Goal: Task Accomplishment & Management: Use online tool/utility

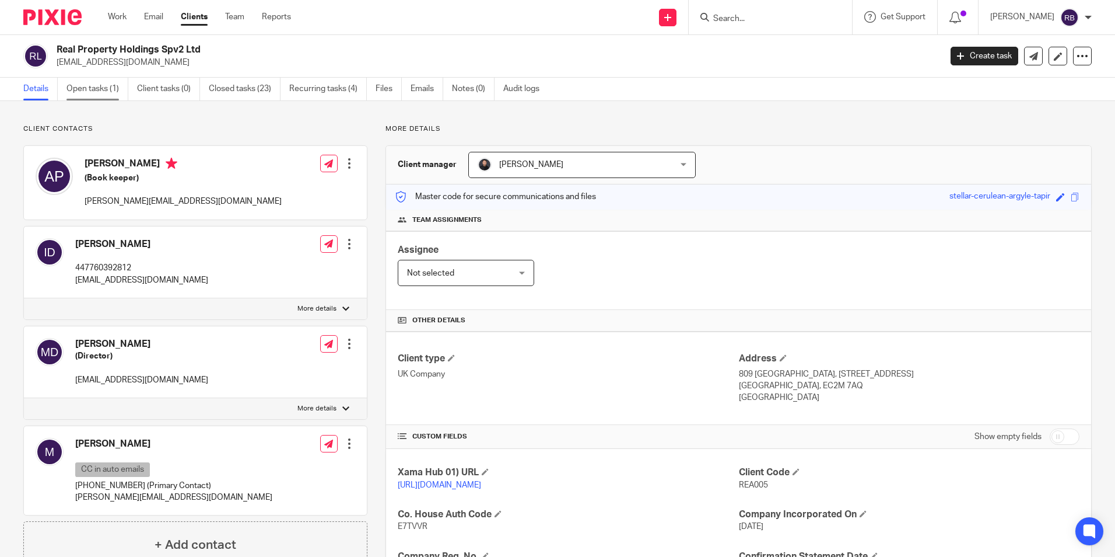
click at [97, 89] on link "Open tasks (1)" at bounding box center [98, 89] width 62 height 23
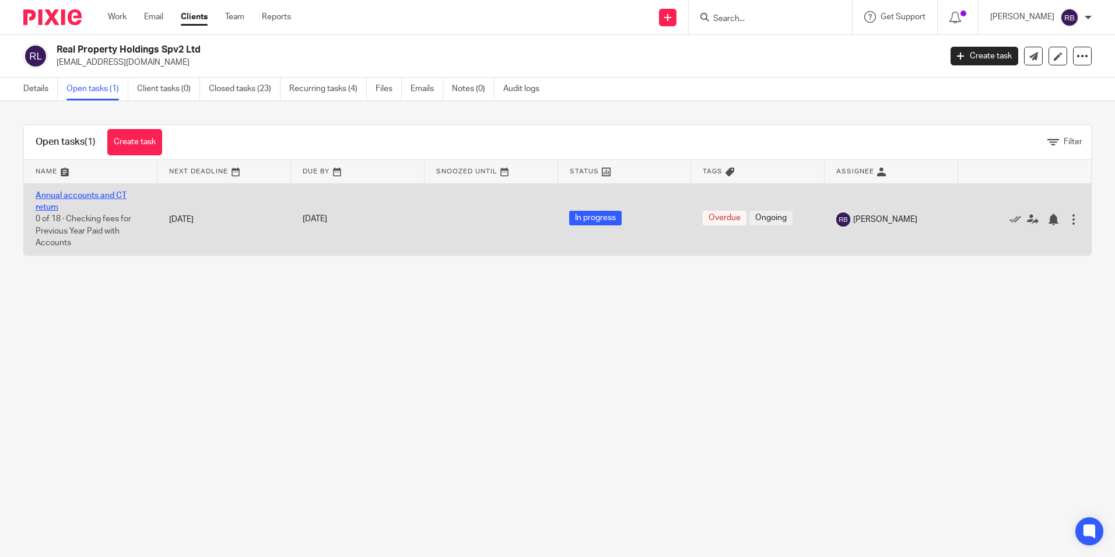
click at [90, 197] on link "Annual accounts and CT return" at bounding box center [81, 201] width 91 height 20
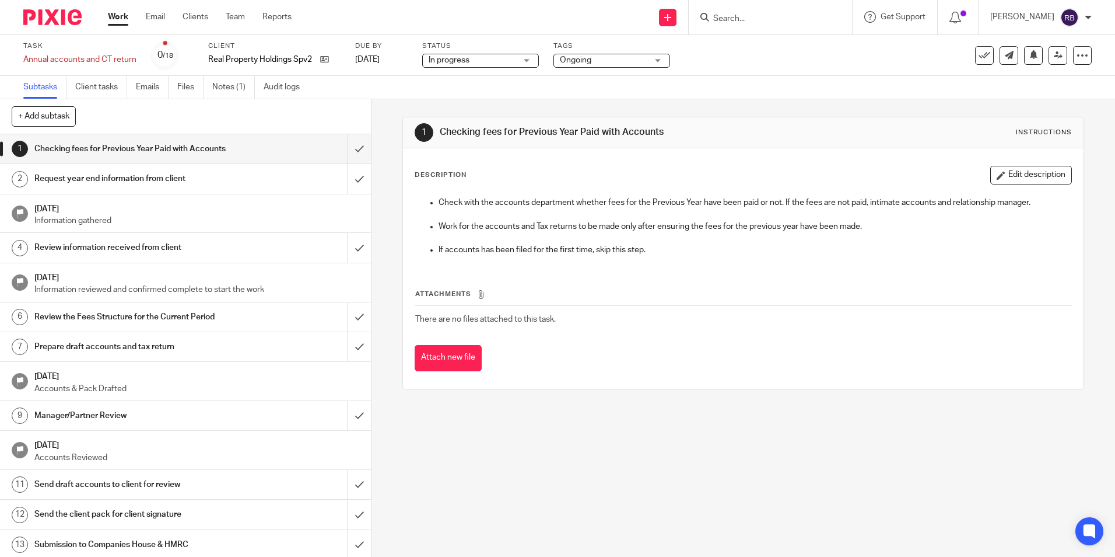
click at [487, 64] on span "In progress" at bounding box center [473, 60] width 88 height 12
click at [592, 54] on div "Ongoing" at bounding box center [612, 61] width 117 height 14
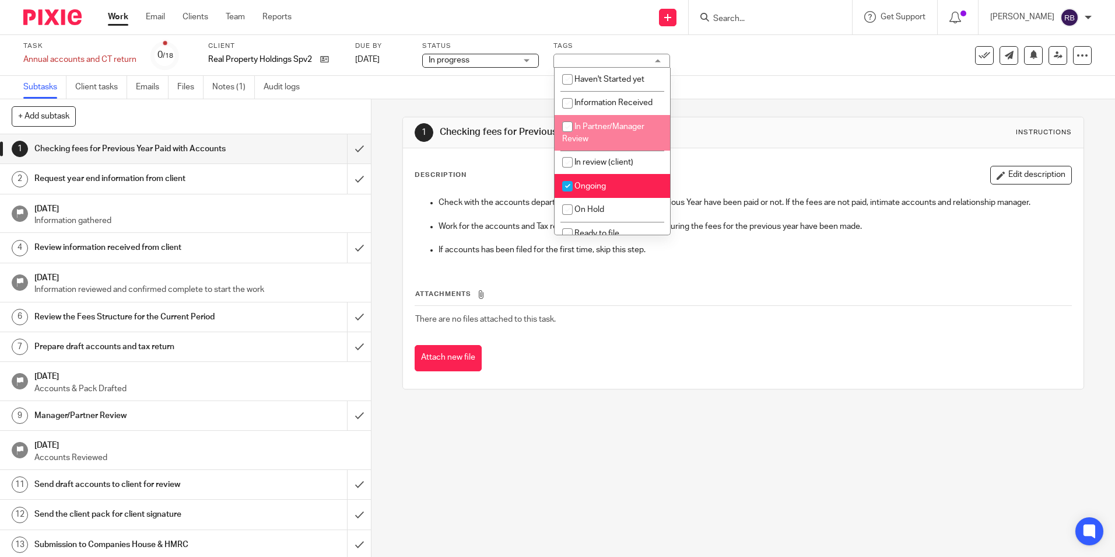
click at [611, 138] on li "In Partner/Manager Review" at bounding box center [613, 133] width 116 height 36
checkbox input "true"
click at [594, 179] on li "Ongoing" at bounding box center [613, 186] width 116 height 24
checkbox input "false"
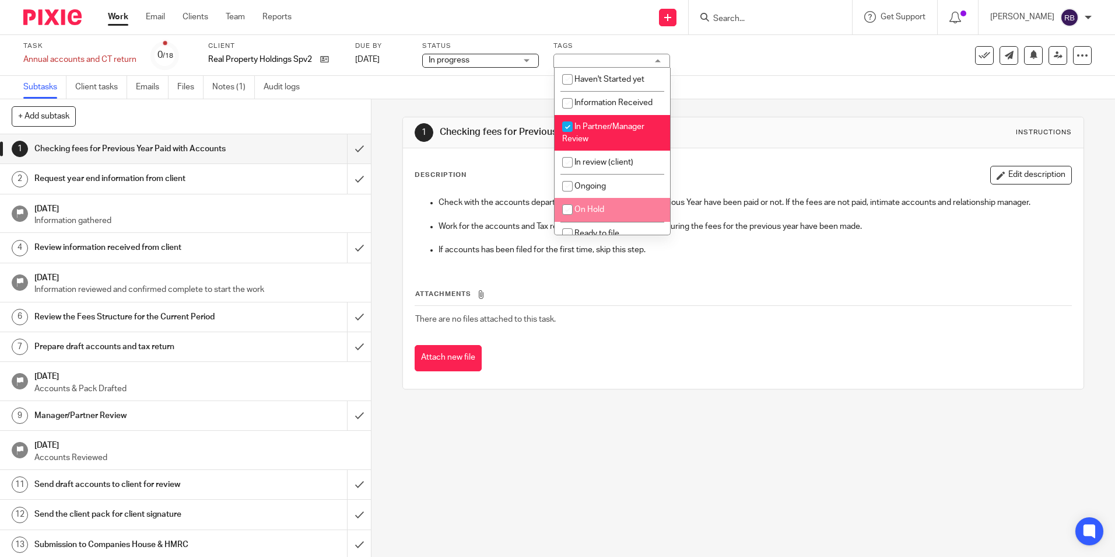
click at [683, 390] on div "1 Checking fees for Previous Year Paid with Accounts Instructions Description E…" at bounding box center [743, 252] width 681 height 307
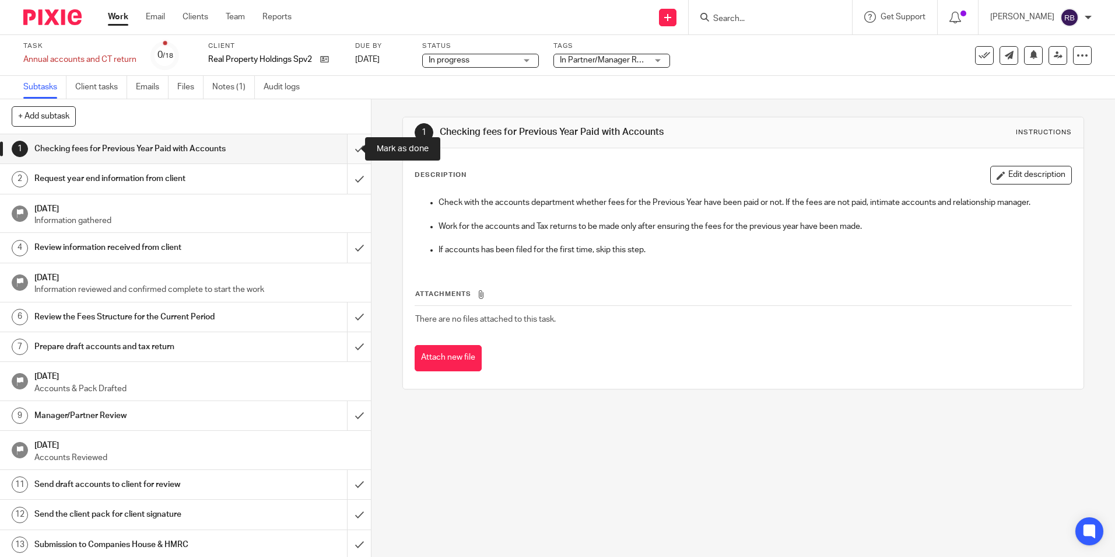
drag, startPoint x: 345, startPoint y: 144, endPoint x: 337, endPoint y: 142, distance: 8.4
click at [344, 144] on input "submit" at bounding box center [185, 148] width 371 height 29
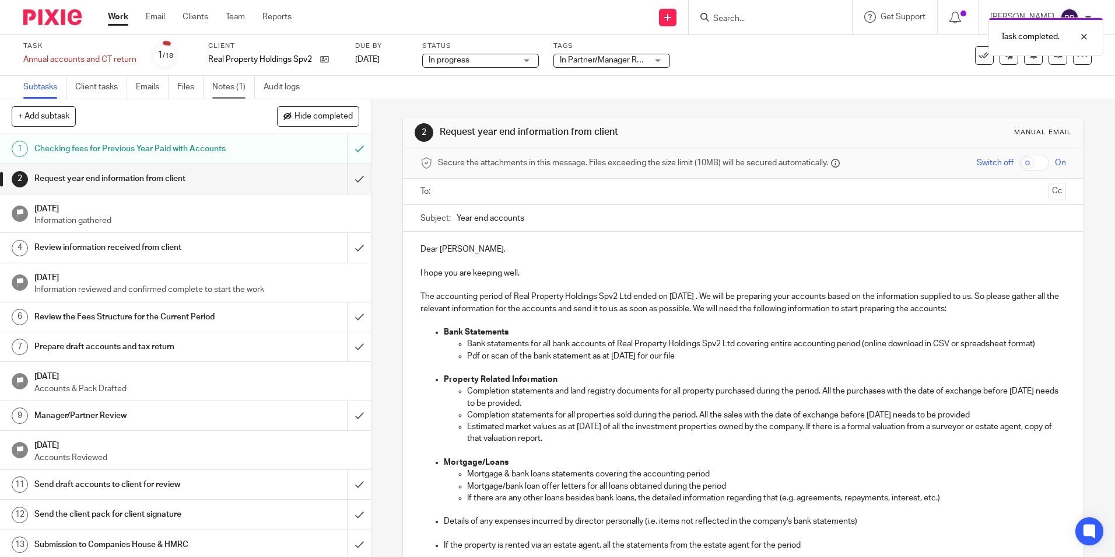
click at [219, 86] on link "Notes (1)" at bounding box center [233, 87] width 43 height 23
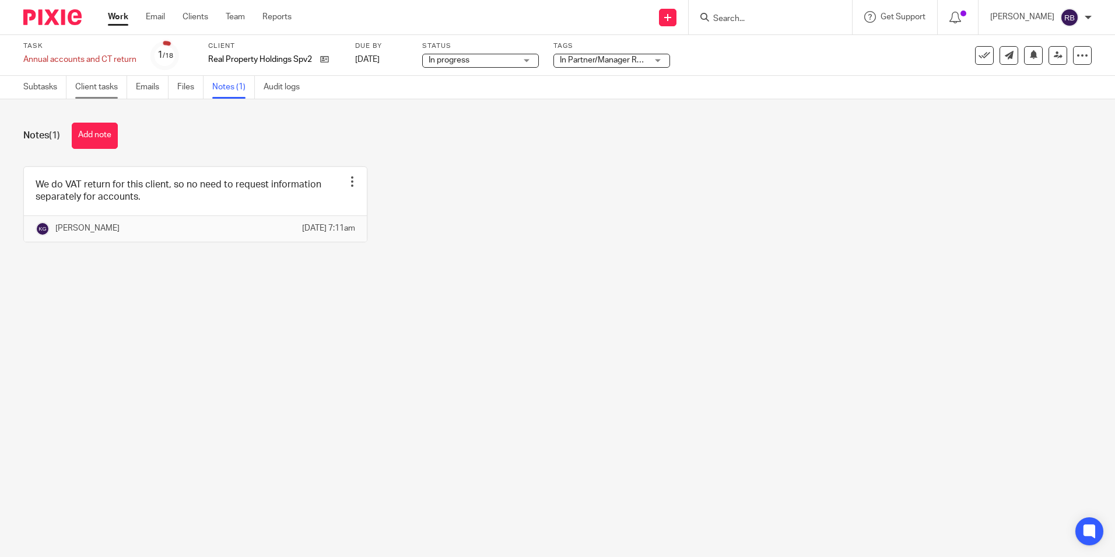
click at [113, 92] on link "Client tasks" at bounding box center [101, 87] width 52 height 23
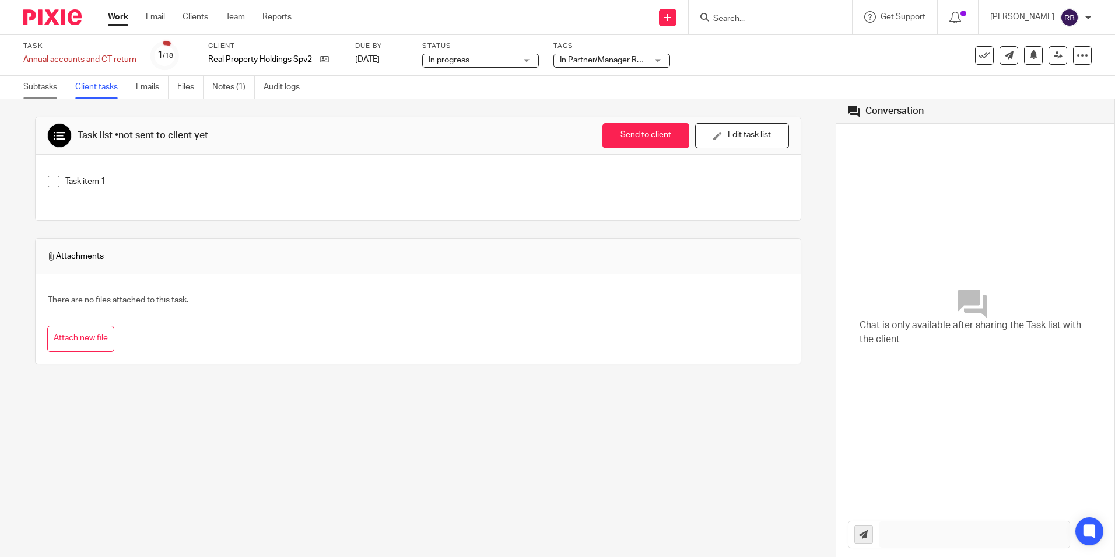
click at [39, 85] on link "Subtasks" at bounding box center [44, 87] width 43 height 23
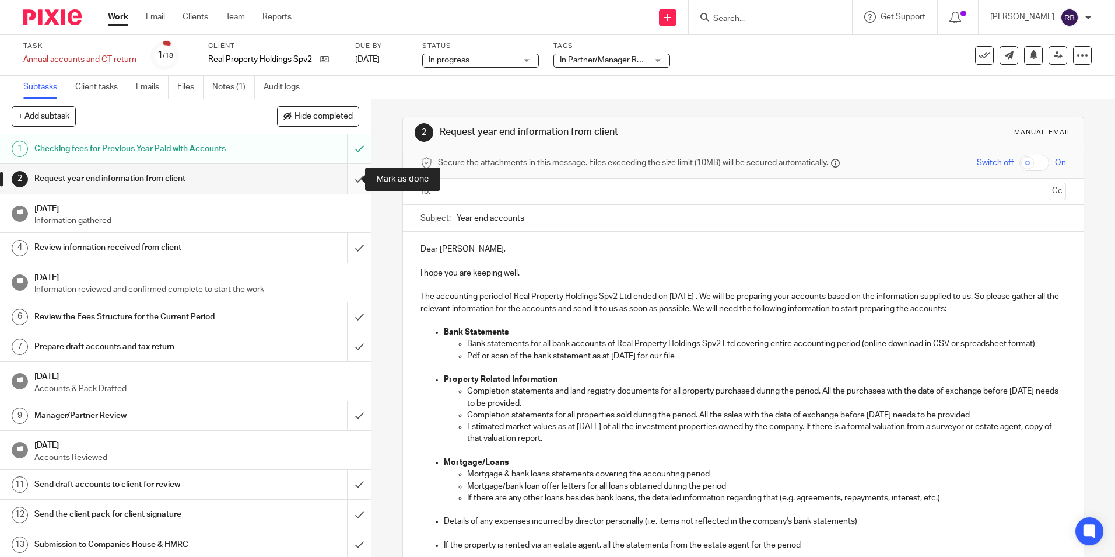
click at [350, 185] on input "submit" at bounding box center [185, 178] width 371 height 29
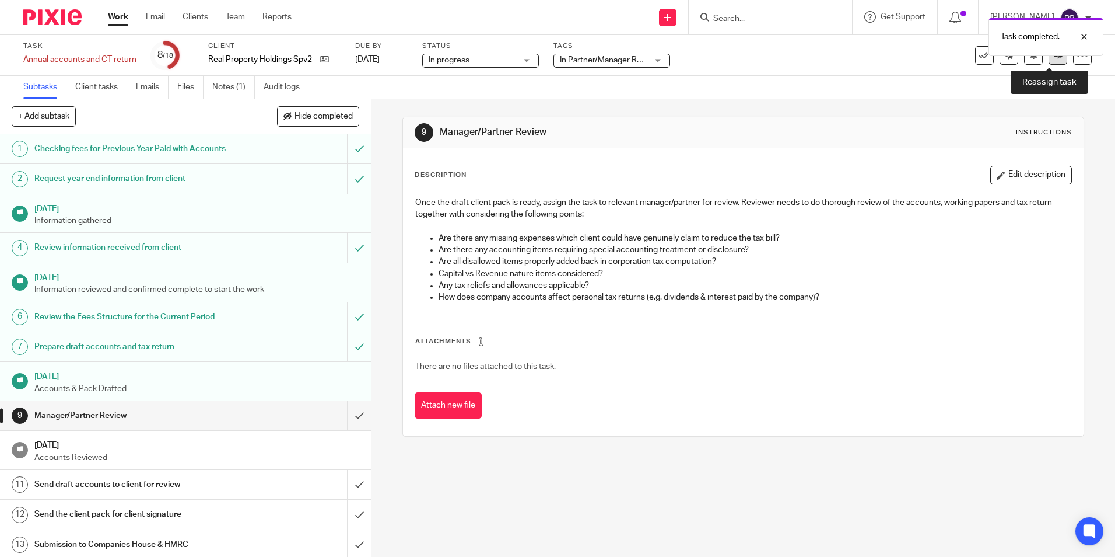
click at [1049, 61] on link at bounding box center [1058, 55] width 19 height 19
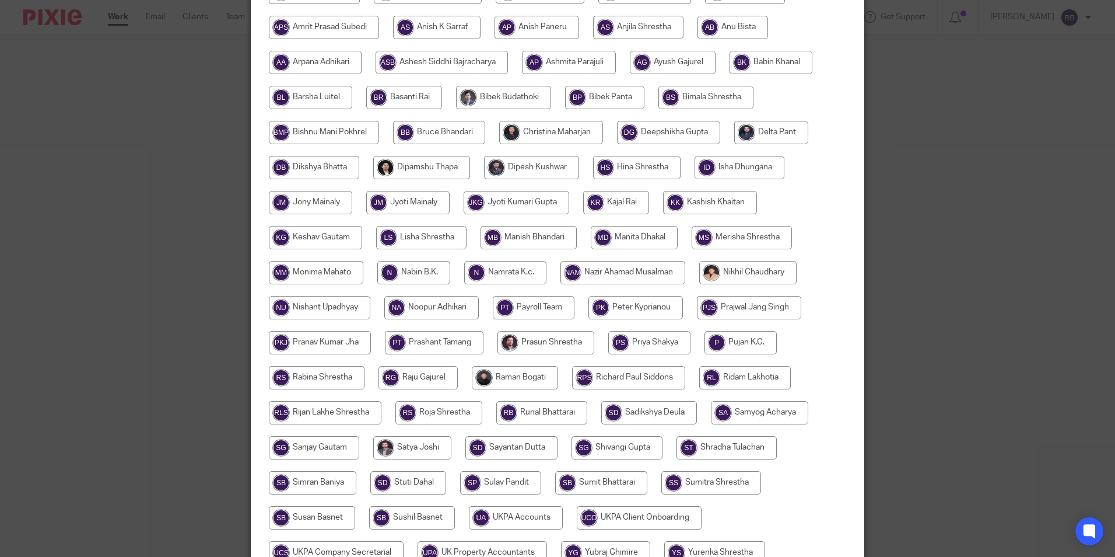
scroll to position [230, 0]
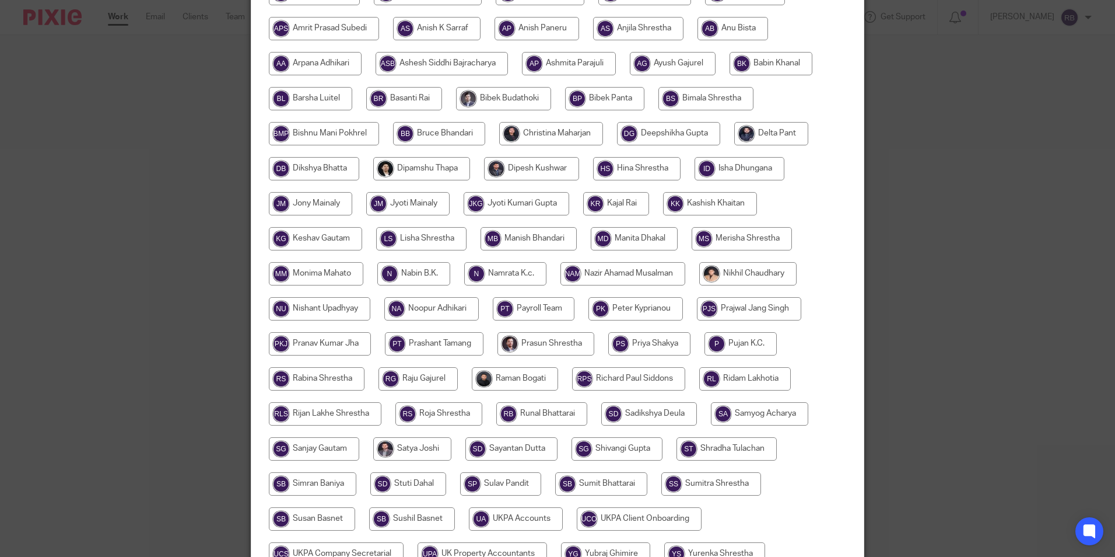
click at [332, 239] on input "radio" at bounding box center [315, 238] width 93 height 23
radio input "true"
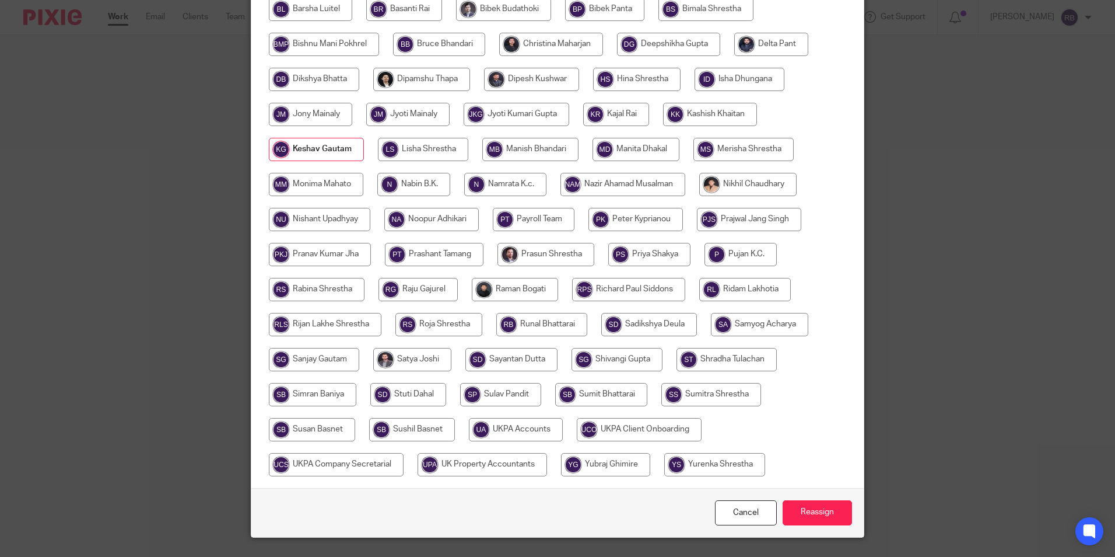
scroll to position [347, 0]
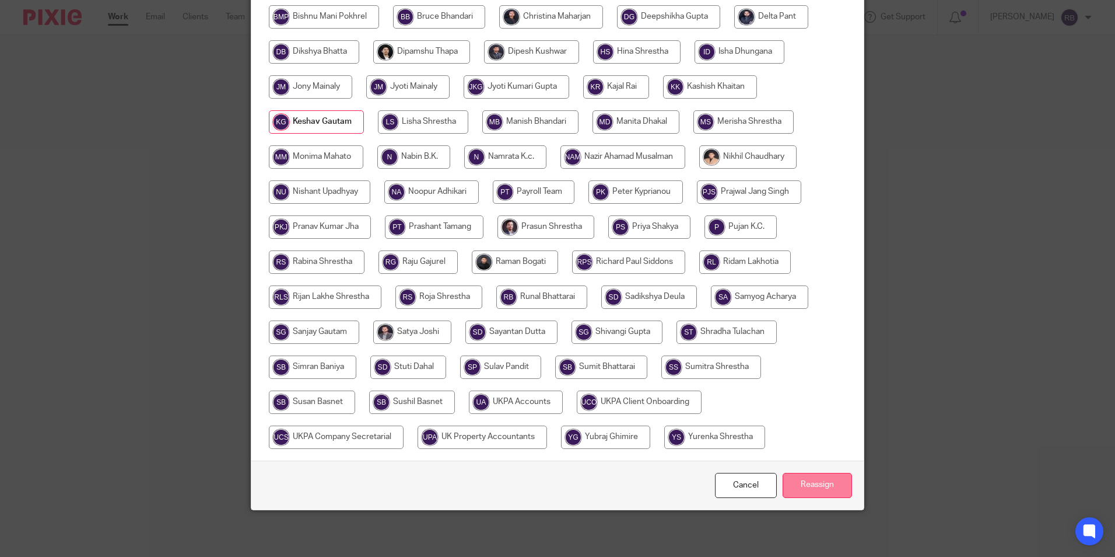
click at [799, 485] on input "Reassign" at bounding box center [817, 485] width 69 height 25
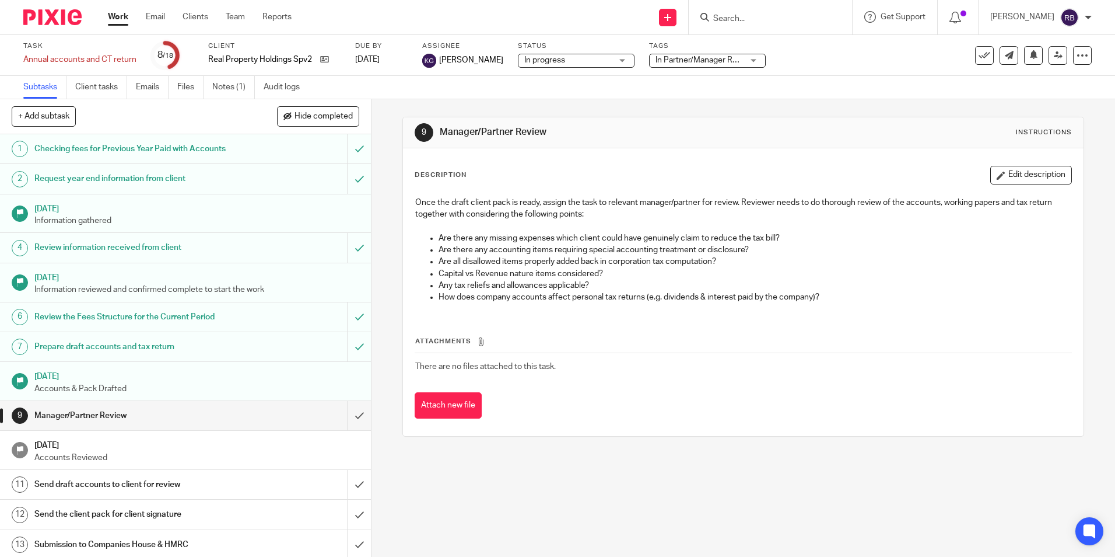
click at [734, 444] on div "9 Manager/Partner Review Instructions Description Edit description Once the dra…" at bounding box center [743, 276] width 681 height 355
